Goal: Book appointment/travel/reservation

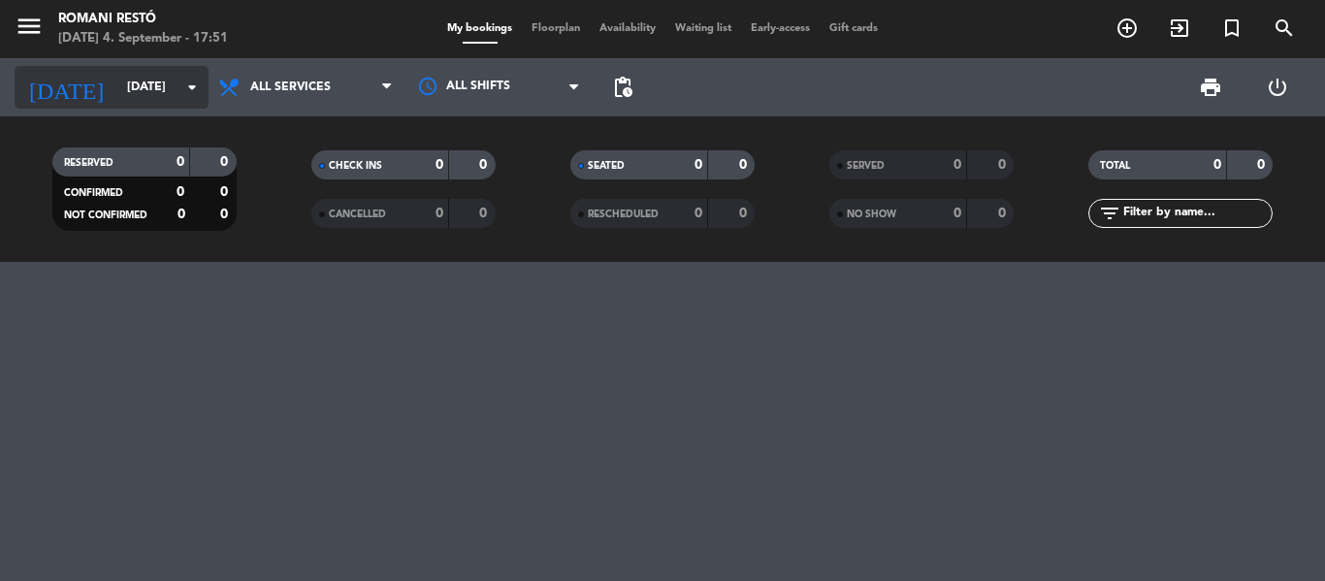
click at [174, 92] on input "[DATE]" at bounding box center [199, 87] width 164 height 33
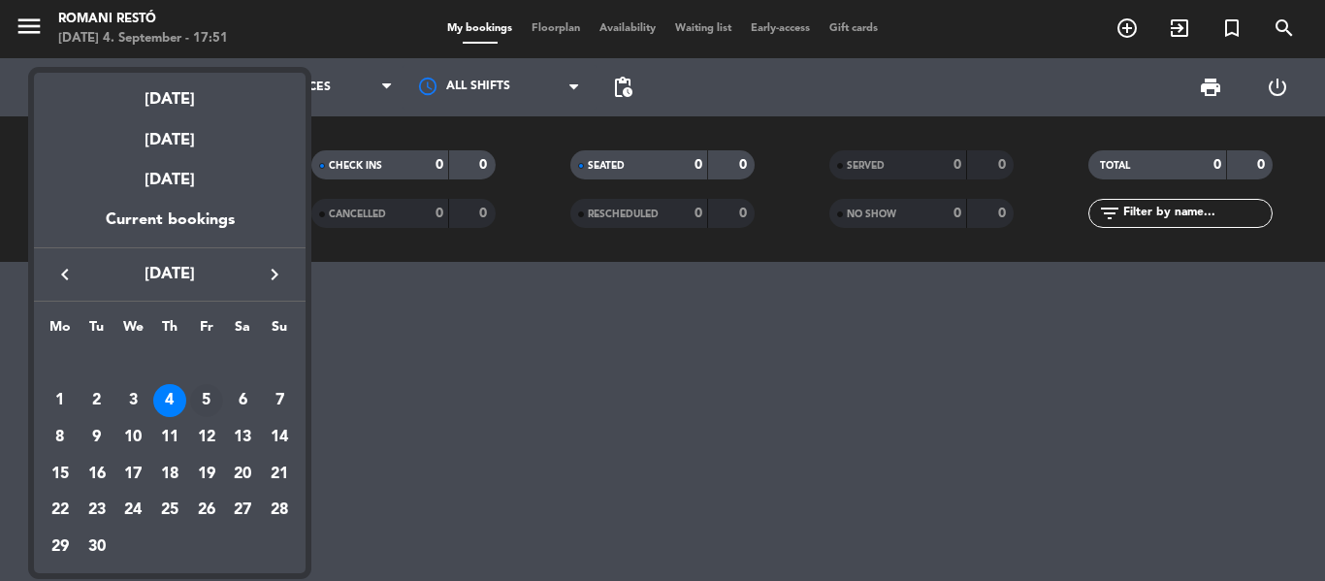
click at [208, 407] on div "5" at bounding box center [206, 400] width 33 height 33
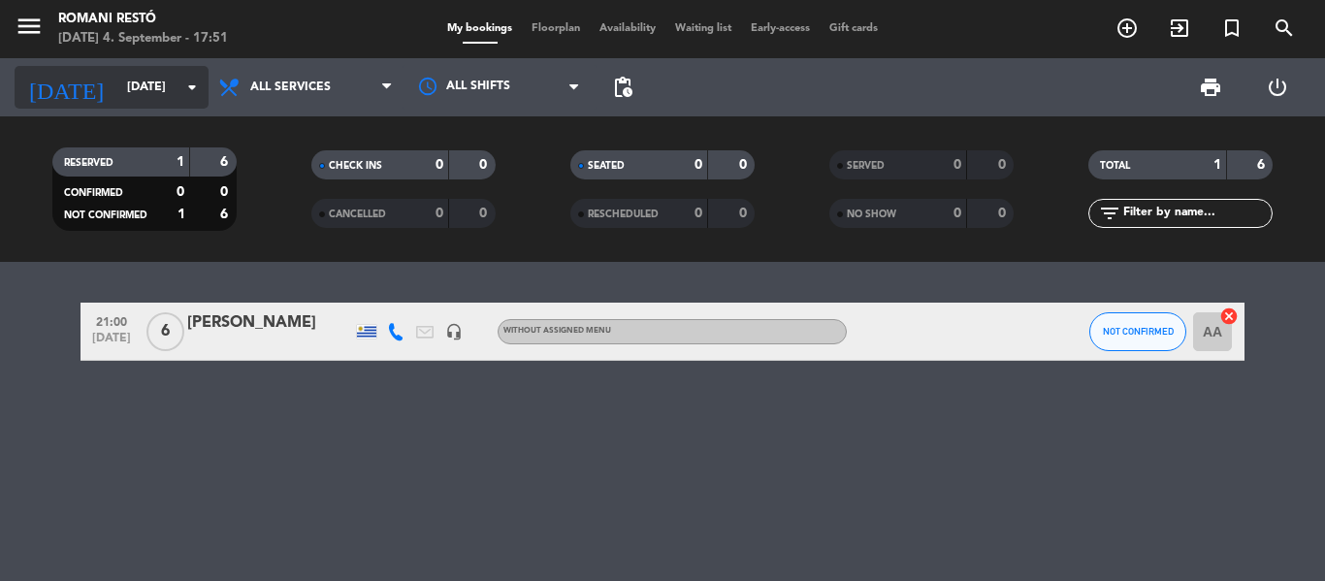
click at [174, 85] on input "[DATE]" at bounding box center [199, 87] width 164 height 33
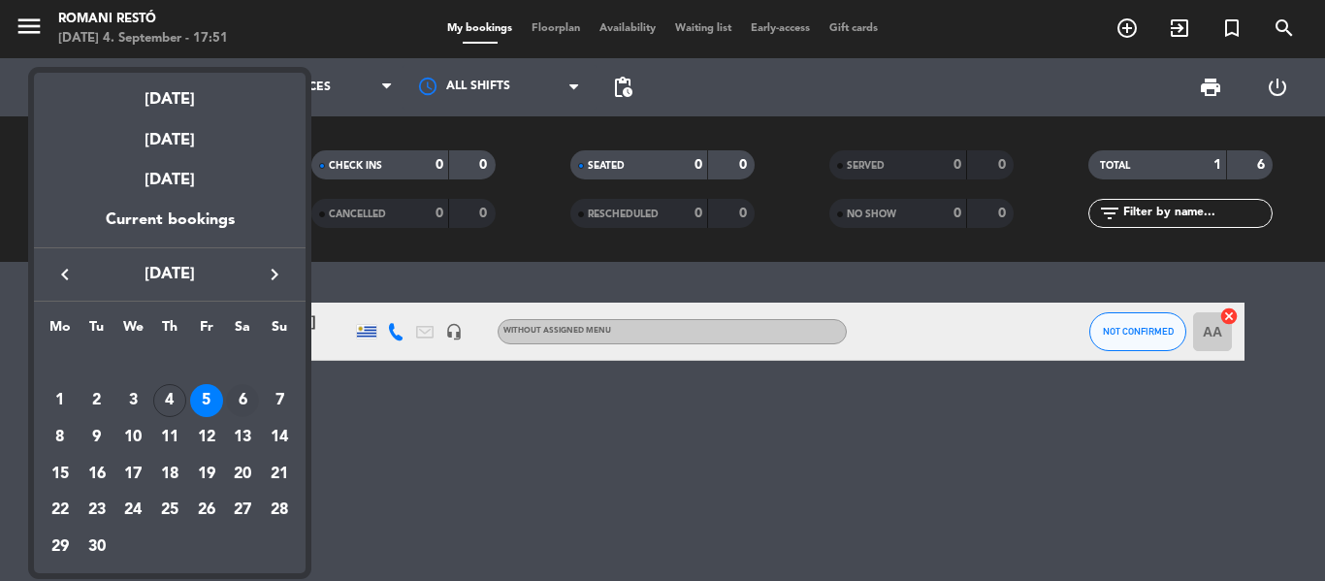
click at [243, 396] on div "6" at bounding box center [242, 400] width 33 height 33
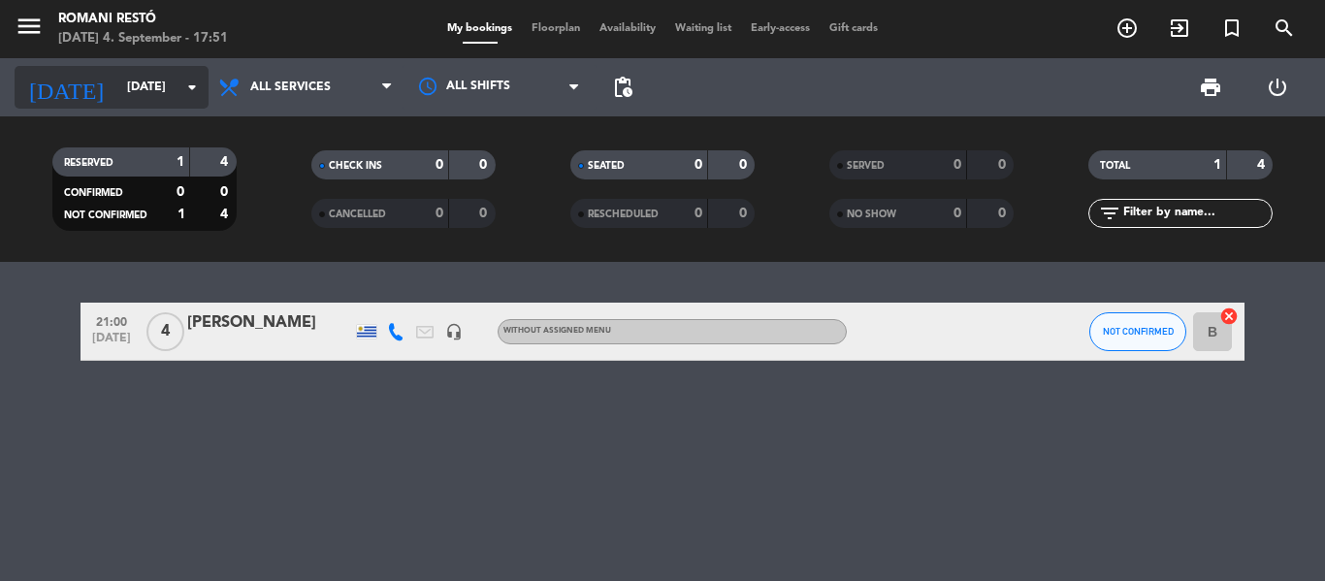
click at [168, 97] on input "[DATE]" at bounding box center [199, 87] width 164 height 33
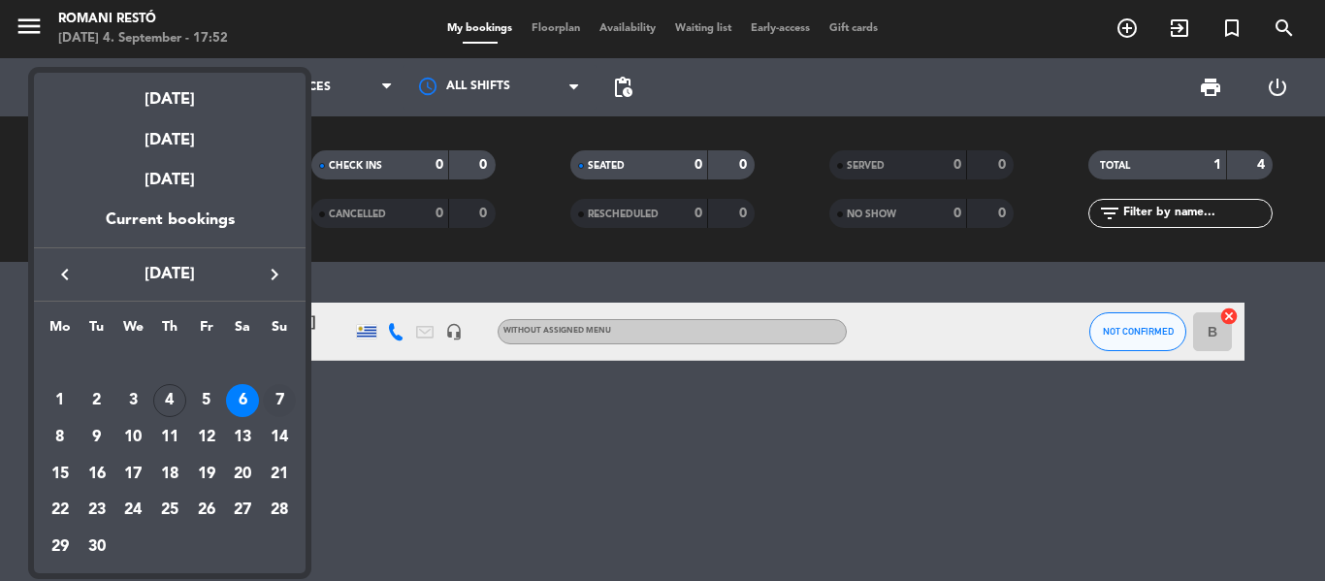
click at [279, 406] on div "7" at bounding box center [279, 400] width 33 height 33
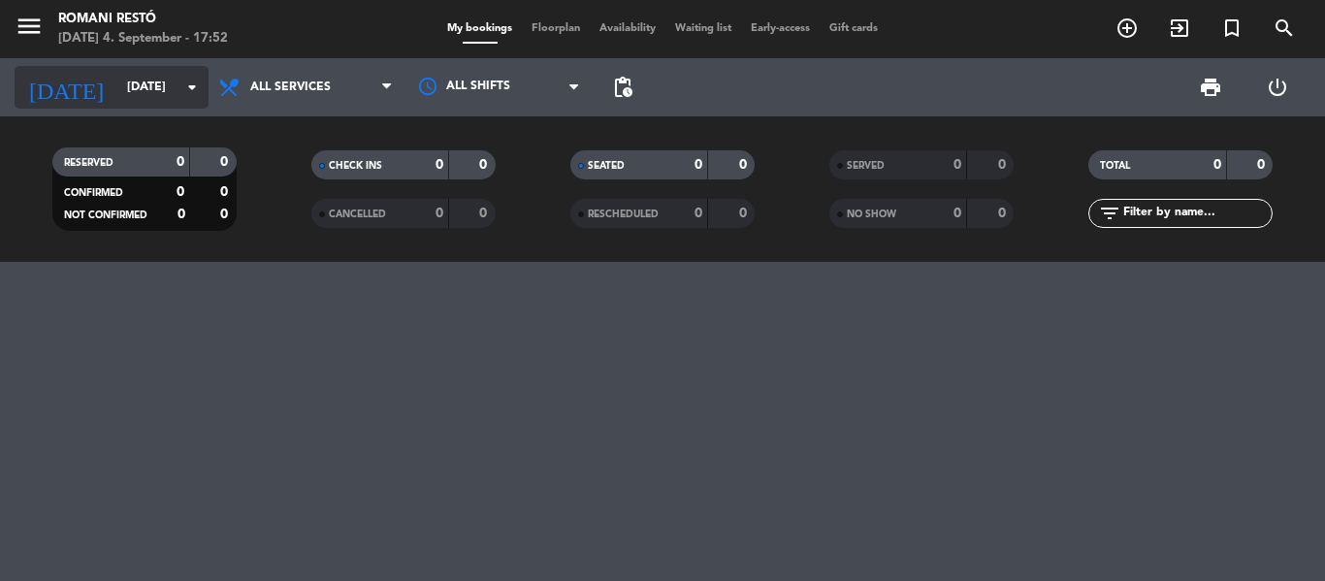
click at [180, 84] on input "[DATE]" at bounding box center [199, 87] width 164 height 33
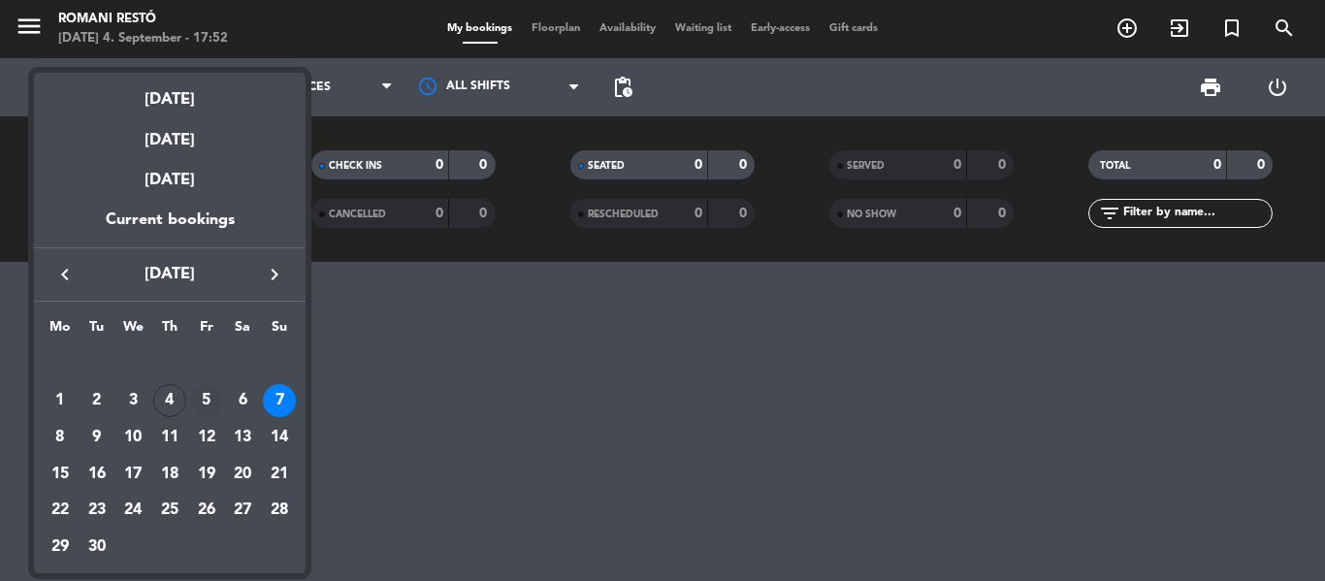
click at [212, 405] on div "5" at bounding box center [206, 400] width 33 height 33
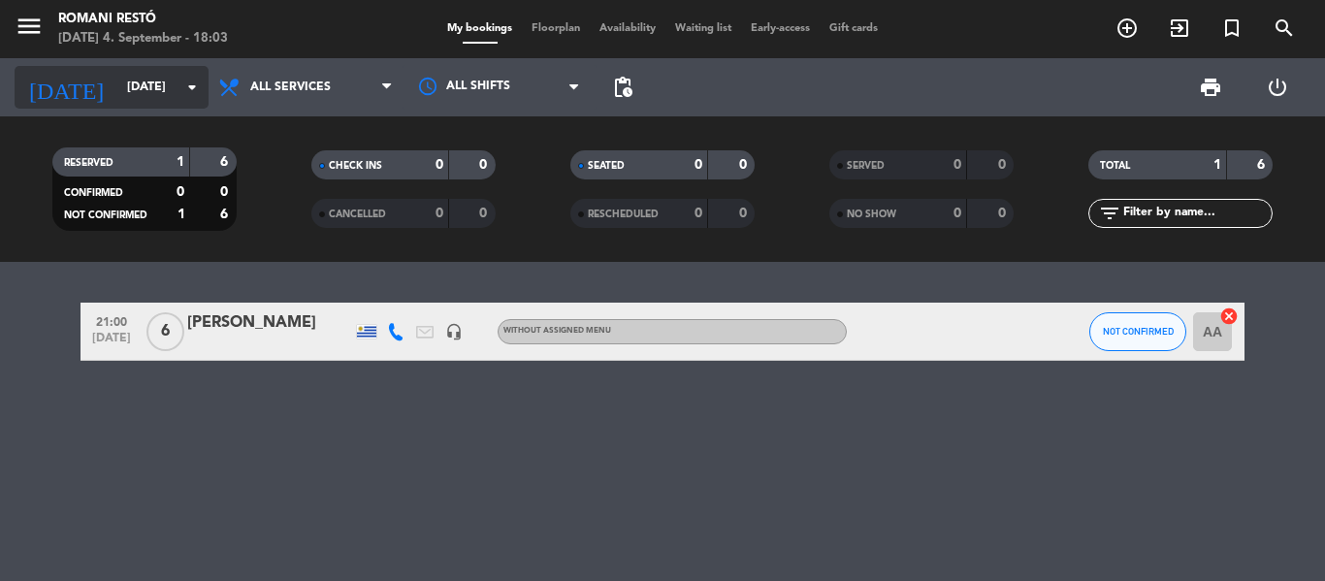
click at [118, 87] on input "[DATE]" at bounding box center [199, 87] width 164 height 33
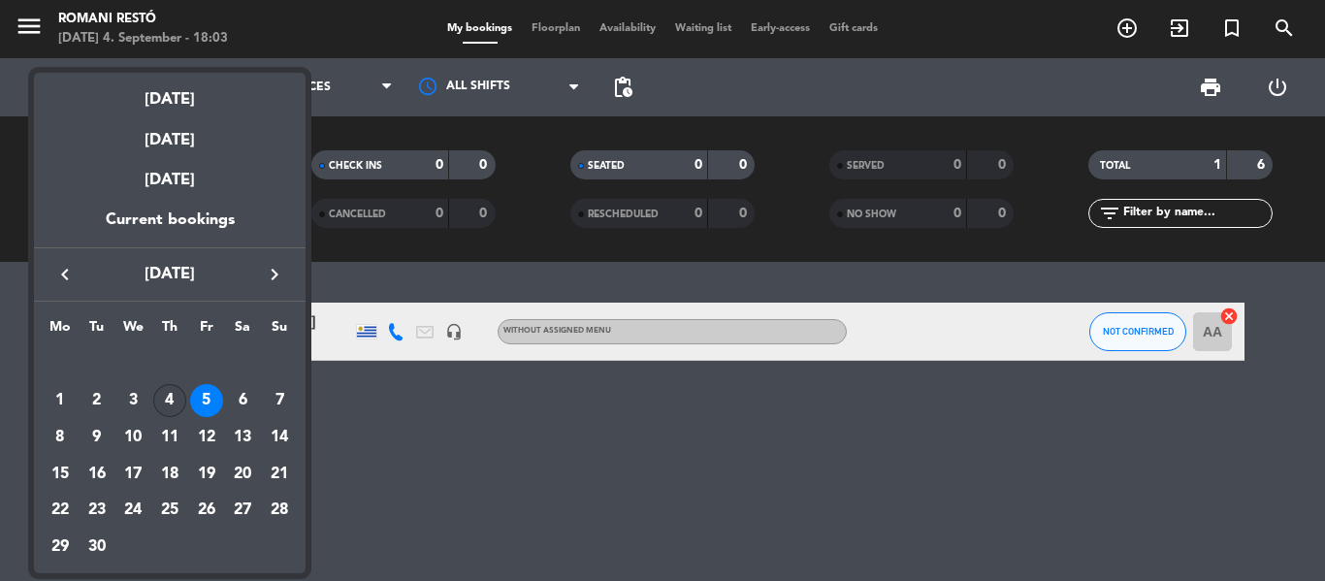
click at [177, 395] on div "4" at bounding box center [169, 400] width 33 height 33
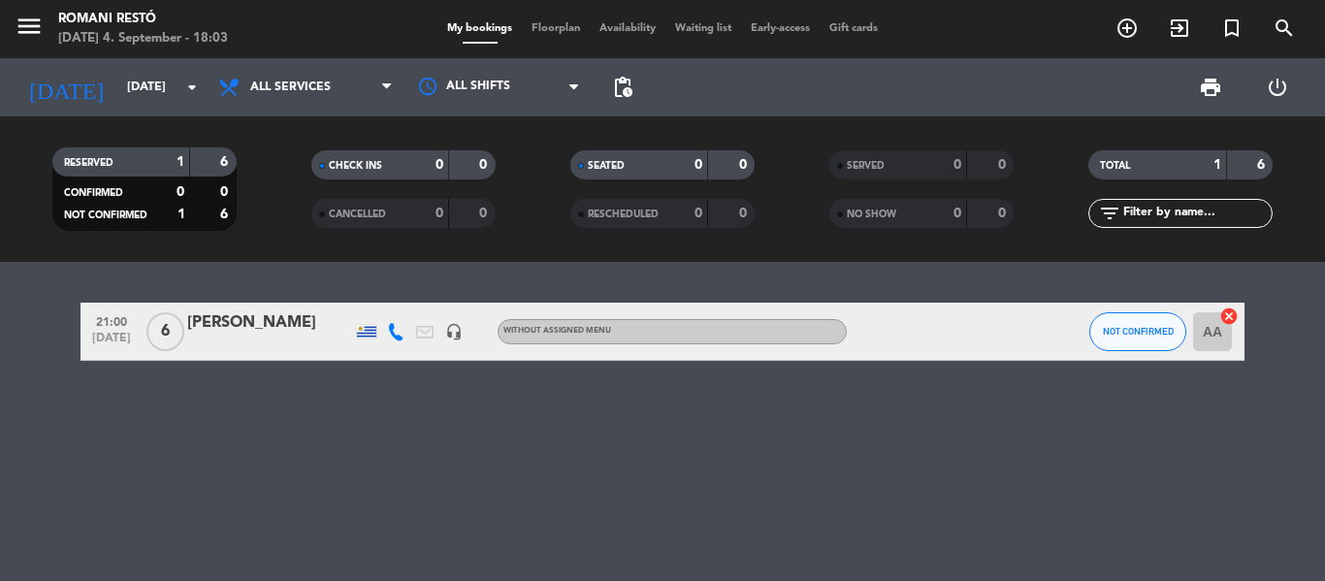
type input "[DATE]"
